Goal: Transaction & Acquisition: Download file/media

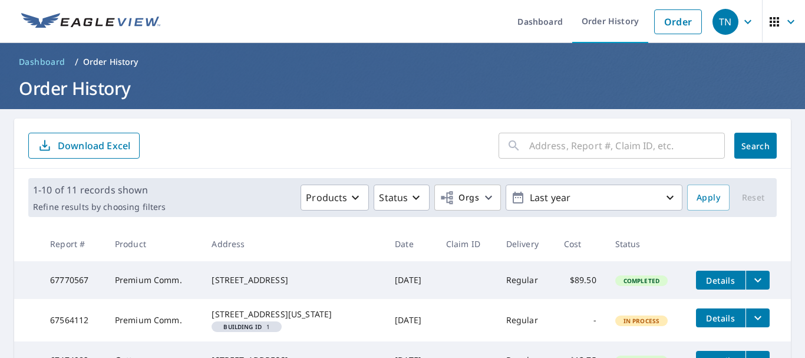
scroll to position [214, 0]
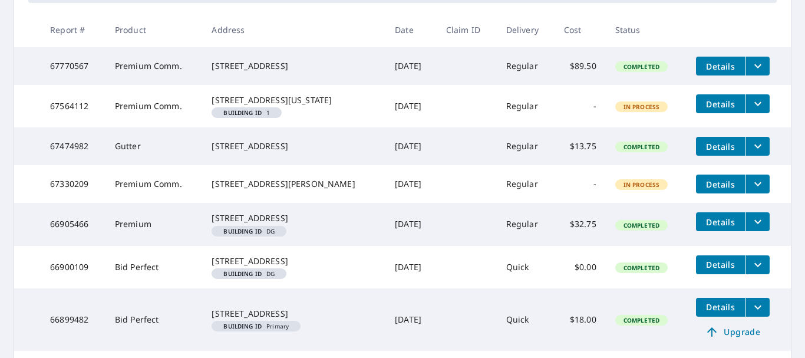
click at [751, 191] on icon "filesDropdownBtn-67330209" at bounding box center [758, 184] width 14 height 14
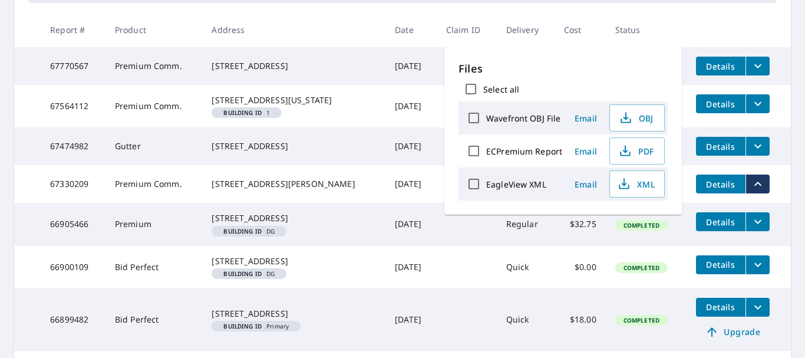
click at [395, 157] on td "[DATE]" at bounding box center [410, 146] width 51 height 38
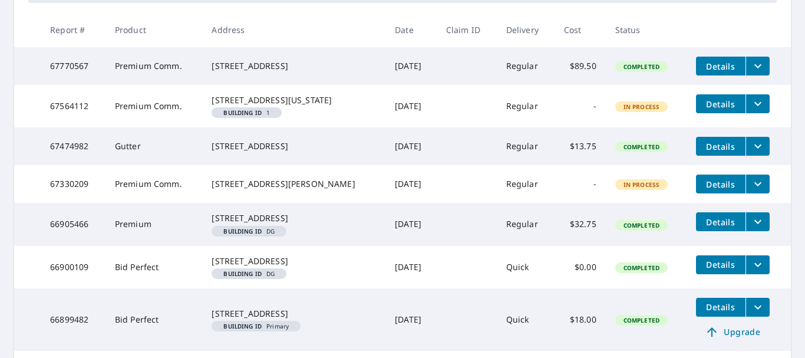
click at [716, 152] on span "Details" at bounding box center [720, 146] width 35 height 11
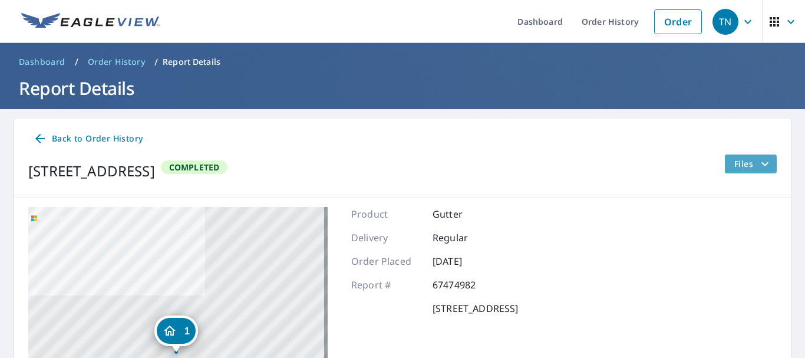
click at [739, 163] on span "Files" at bounding box center [753, 164] width 38 height 14
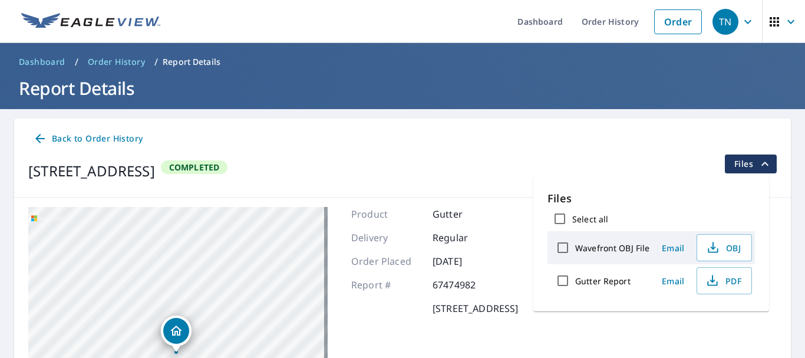
click at [594, 284] on label "Gutter Report" at bounding box center [602, 280] width 55 height 11
click at [575, 284] on input "Gutter Report" at bounding box center [563, 280] width 25 height 25
checkbox input "true"
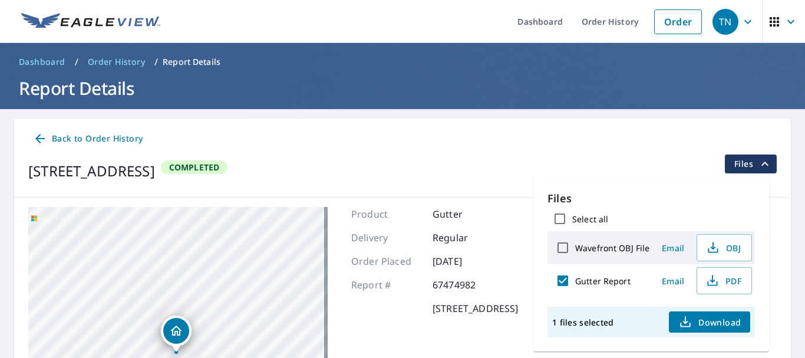
click at [614, 160] on div "[STREET_ADDRESS] Completed Files" at bounding box center [402, 170] width 749 height 33
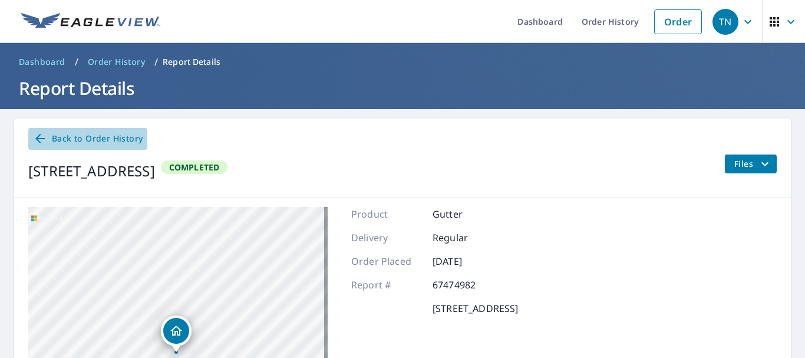
click at [90, 137] on span "Back to Order History" at bounding box center [88, 138] width 110 height 15
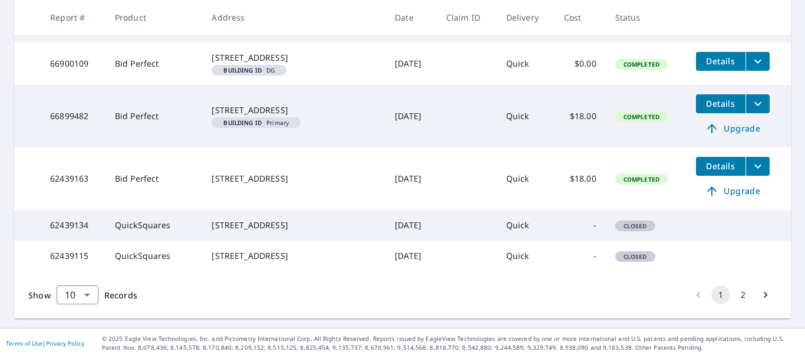
scroll to position [472, 0]
click at [751, 163] on icon "filesDropdownBtn-62439163" at bounding box center [758, 166] width 14 height 14
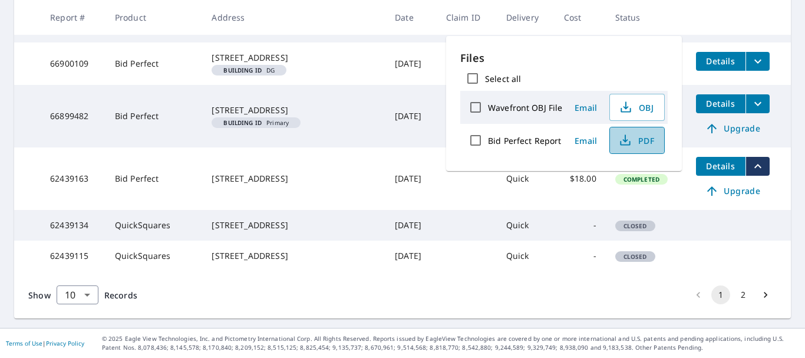
click at [645, 143] on span "PDF" at bounding box center [636, 140] width 38 height 14
click at [437, 169] on td at bounding box center [467, 178] width 60 height 62
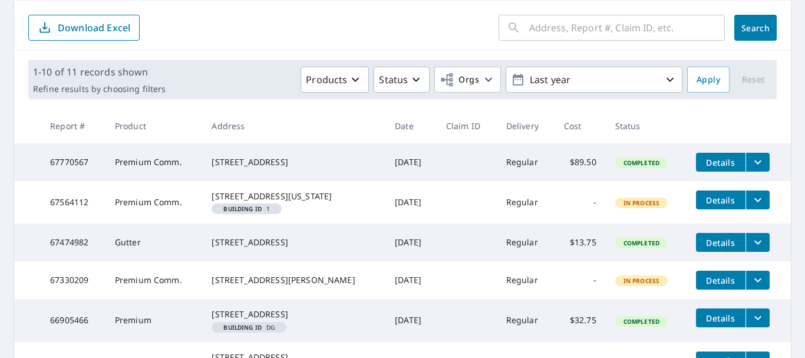
scroll to position [490, 0]
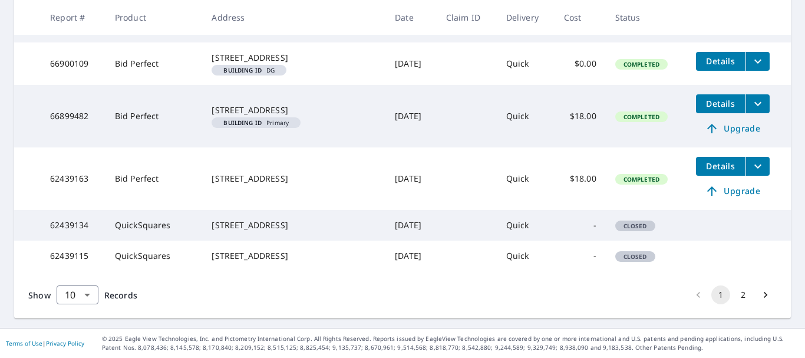
click at [734, 294] on button "2" at bounding box center [743, 294] width 19 height 19
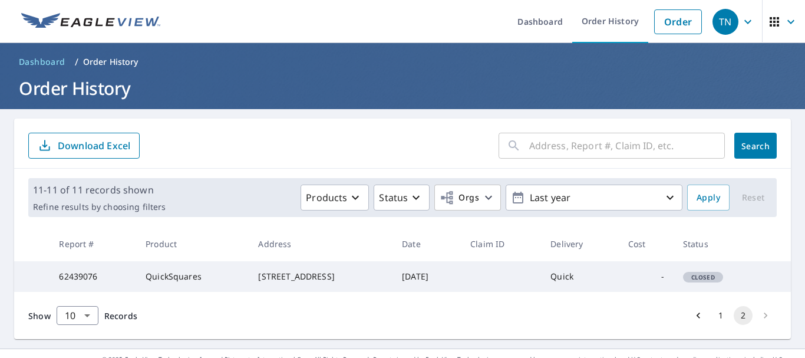
click at [693, 281] on span "Closed" at bounding box center [703, 277] width 38 height 8
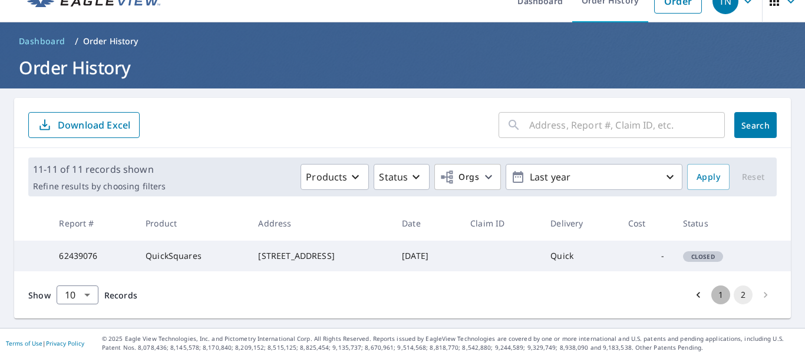
click at [711, 301] on button "1" at bounding box center [720, 294] width 19 height 19
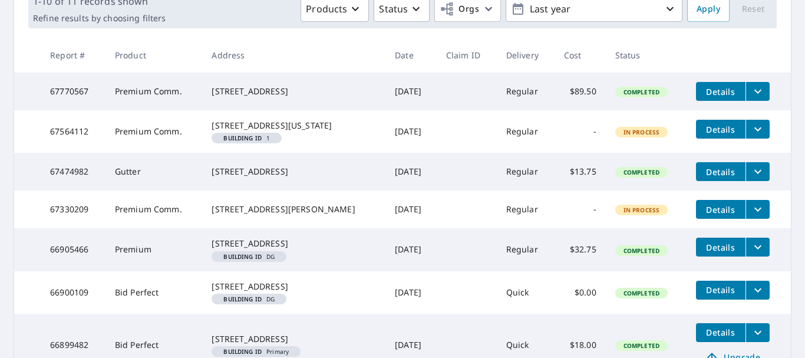
scroll to position [490, 0]
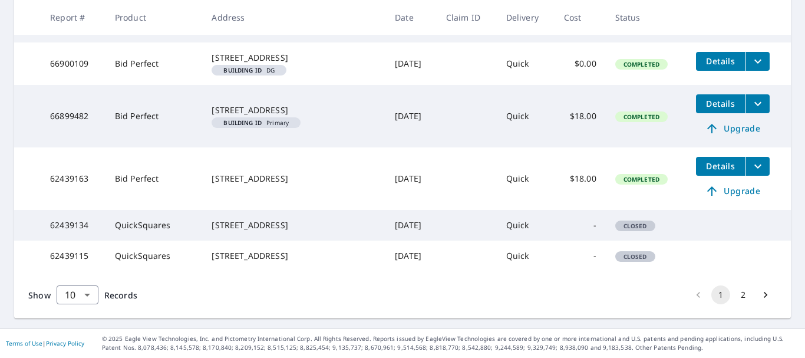
click at [622, 222] on span "Closed" at bounding box center [636, 226] width 38 height 8
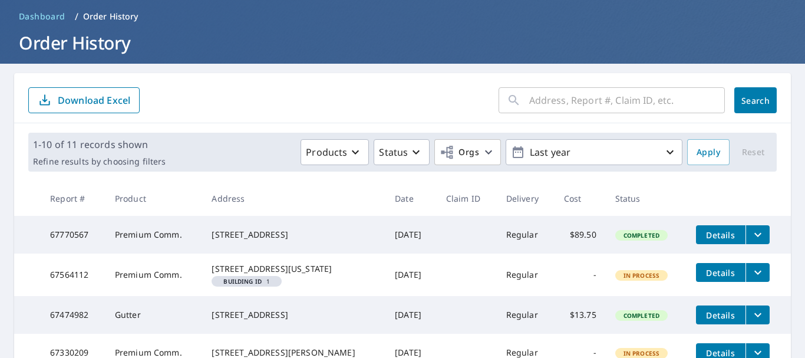
scroll to position [19, 0]
